Goal: Navigation & Orientation: Understand site structure

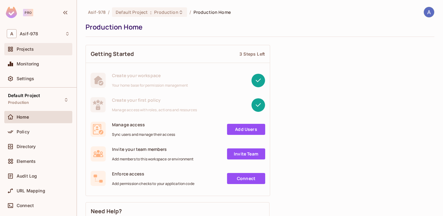
click at [28, 51] on span "Projects" at bounding box center [25, 49] width 17 height 5
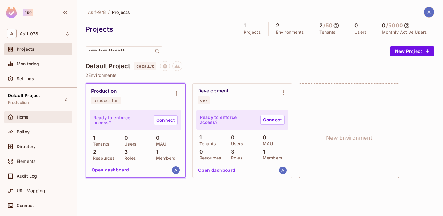
click at [51, 119] on div "Home" at bounding box center [43, 117] width 53 height 5
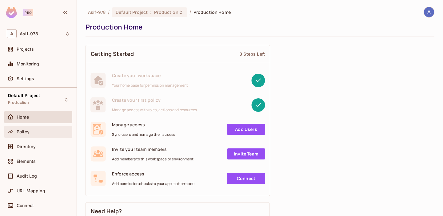
click at [42, 131] on div "Policy" at bounding box center [43, 131] width 53 height 5
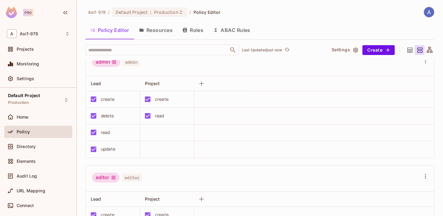
scroll to position [13, 0]
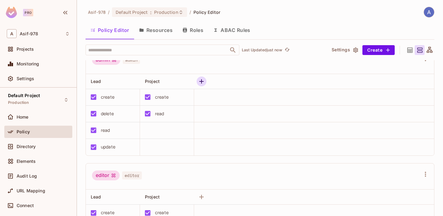
click at [203, 80] on icon "button" at bounding box center [201, 81] width 7 height 7
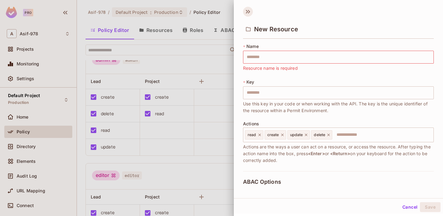
click at [248, 13] on icon at bounding box center [249, 12] width 2 height 4
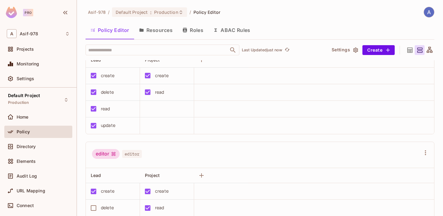
scroll to position [0, 0]
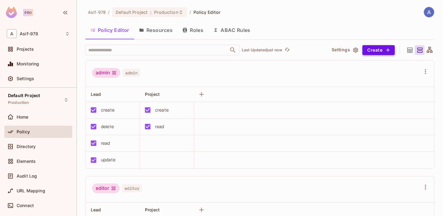
click at [374, 49] on button "Create" at bounding box center [378, 50] width 32 height 10
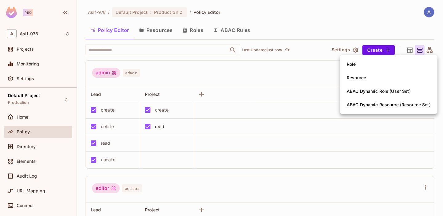
click at [364, 63] on li "Role" at bounding box center [388, 64] width 97 height 14
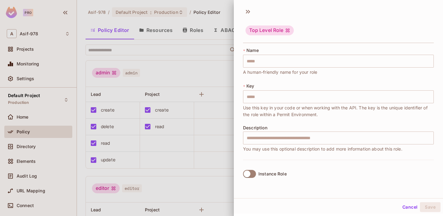
click at [201, 100] on div at bounding box center [221, 108] width 443 height 216
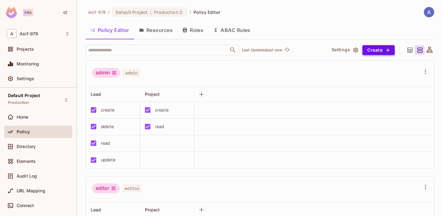
click at [386, 53] on button "Create" at bounding box center [378, 50] width 32 height 10
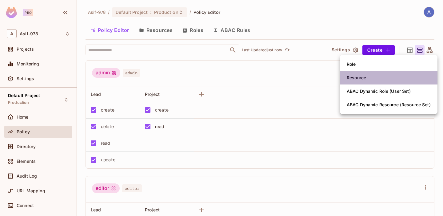
click at [380, 80] on li "Resource" at bounding box center [388, 78] width 97 height 14
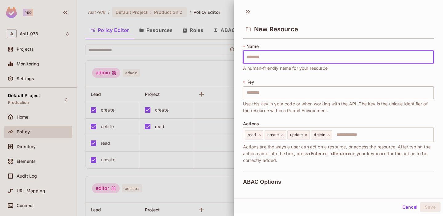
scroll to position [1, 0]
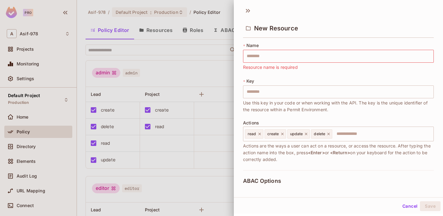
click at [217, 42] on div at bounding box center [221, 108] width 443 height 216
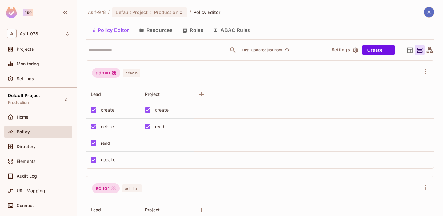
click at [411, 50] on icon at bounding box center [410, 50] width 8 height 8
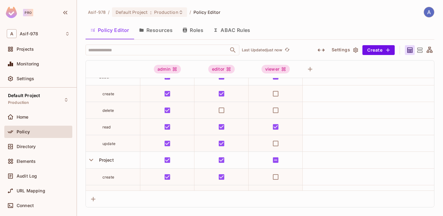
scroll to position [0, 0]
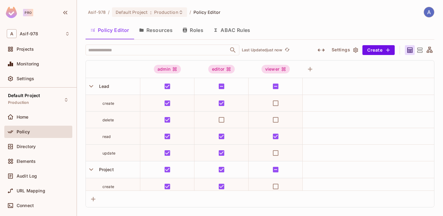
click at [419, 51] on icon at bounding box center [419, 50] width 8 height 8
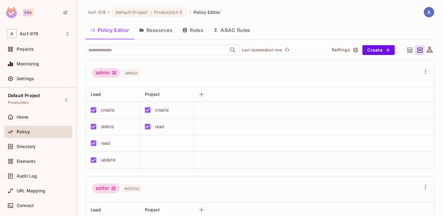
click at [429, 52] on icon at bounding box center [429, 50] width 6 height 6
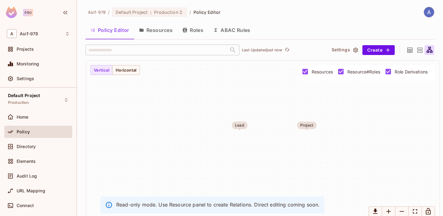
click at [418, 47] on icon at bounding box center [419, 50] width 8 height 8
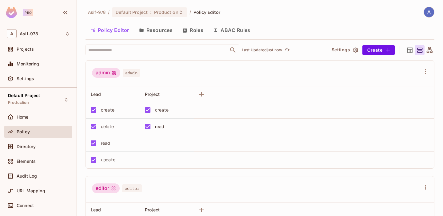
click at [228, 31] on button "ABAC Rules" at bounding box center [231, 29] width 47 height 15
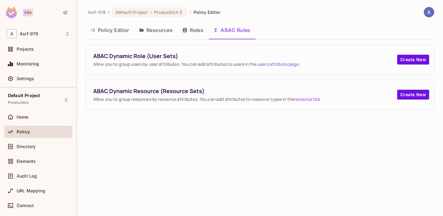
click at [196, 33] on button "Roles" at bounding box center [192, 29] width 31 height 15
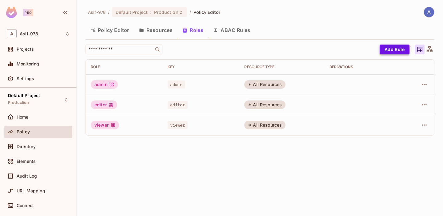
click at [391, 50] on button "Add Role" at bounding box center [394, 50] width 30 height 10
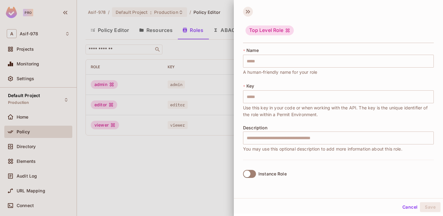
click at [247, 11] on icon at bounding box center [247, 12] width 2 height 4
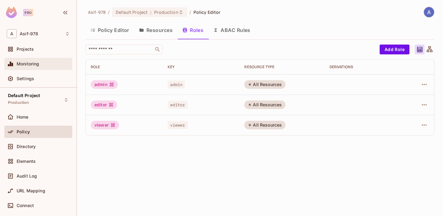
click at [51, 66] on div "Monitoring" at bounding box center [38, 63] width 63 height 7
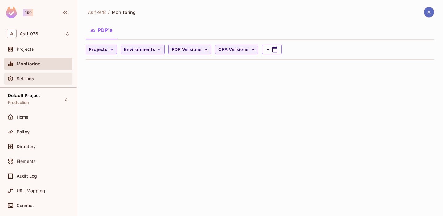
click at [52, 77] on div "Settings" at bounding box center [43, 78] width 53 height 5
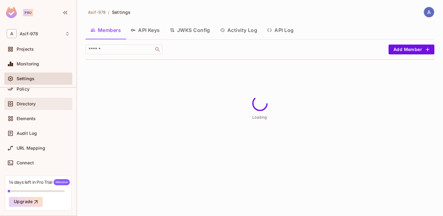
scroll to position [62, 0]
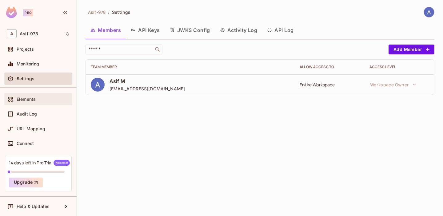
click at [31, 100] on span "Elements" at bounding box center [26, 99] width 19 height 5
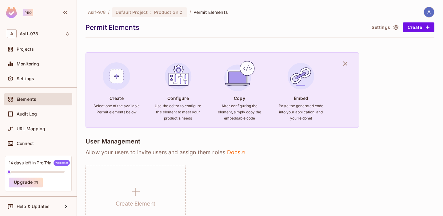
click at [396, 29] on icon "button" at bounding box center [395, 27] width 6 height 6
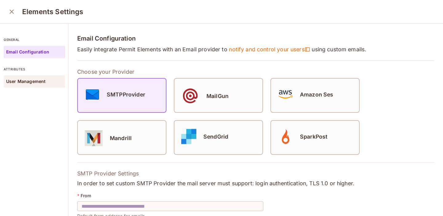
click at [34, 83] on p "User Management" at bounding box center [25, 81] width 39 height 5
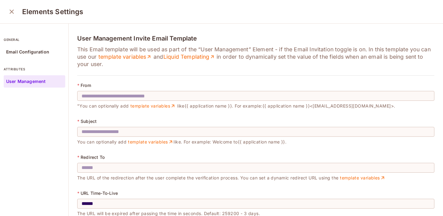
click at [10, 10] on icon "close" at bounding box center [12, 12] width 4 height 4
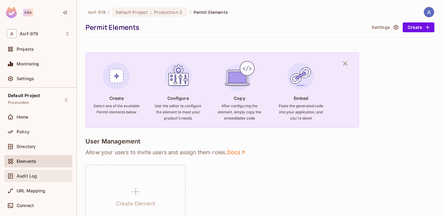
scroll to position [62, 0]
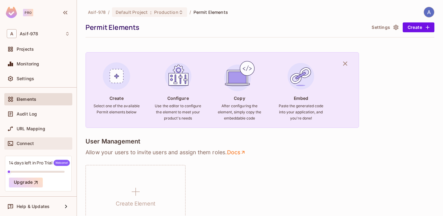
click at [33, 144] on span "Connect" at bounding box center [25, 143] width 17 height 5
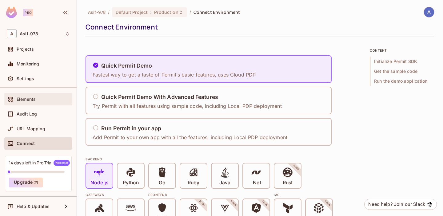
click at [35, 102] on div "Elements" at bounding box center [38, 99] width 63 height 7
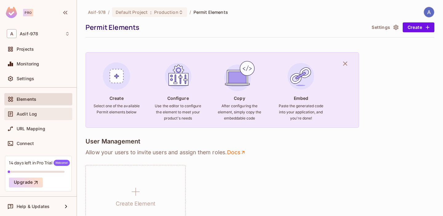
click at [33, 112] on span "Audit Log" at bounding box center [27, 114] width 20 height 5
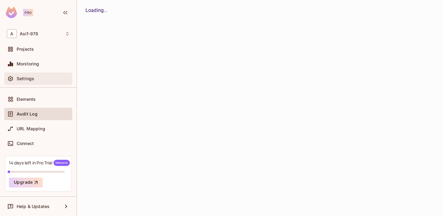
click at [36, 79] on div "Settings" at bounding box center [43, 78] width 53 height 5
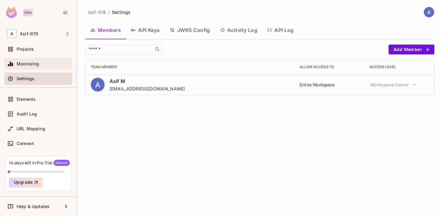
click at [33, 65] on span "Monitoring" at bounding box center [28, 63] width 23 height 5
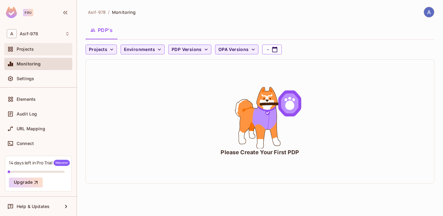
click at [39, 53] on div "Projects" at bounding box center [38, 49] width 68 height 12
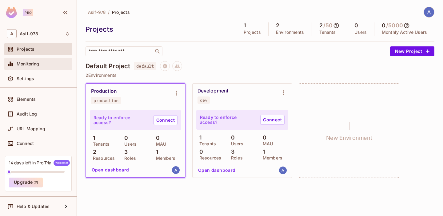
click at [47, 68] on div "Monitoring" at bounding box center [38, 64] width 68 height 12
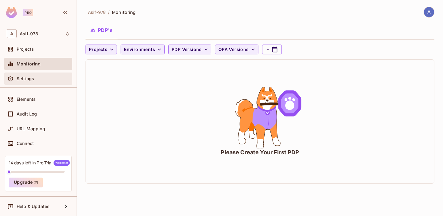
click at [45, 77] on div "Settings" at bounding box center [43, 78] width 53 height 5
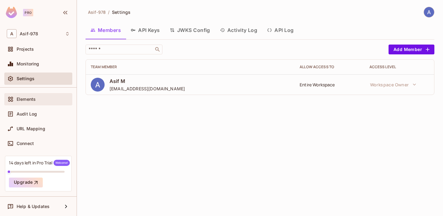
click at [37, 104] on div "Elements" at bounding box center [38, 99] width 68 height 12
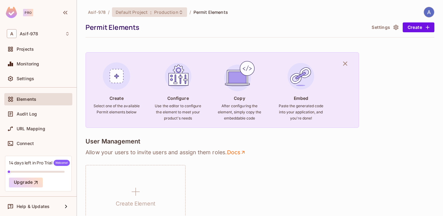
click at [161, 16] on div "Default Project : Production" at bounding box center [149, 12] width 75 height 10
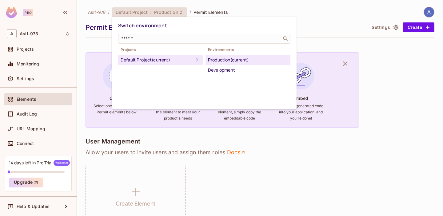
click at [279, 17] on div "Switch environment ​ Projects Default Project (current) Environments Production…" at bounding box center [204, 63] width 184 height 92
click at [280, 11] on div at bounding box center [221, 108] width 443 height 216
